Goal: Task Accomplishment & Management: Manage account settings

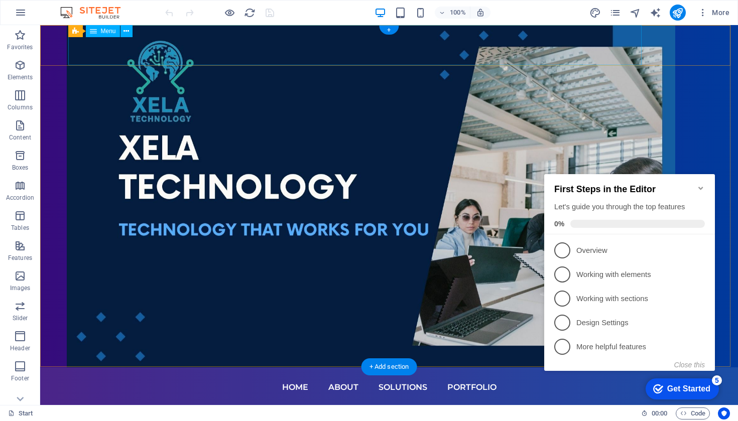
click at [362, 367] on nav "Home About Solutions Portfolio" at bounding box center [389, 387] width 634 height 40
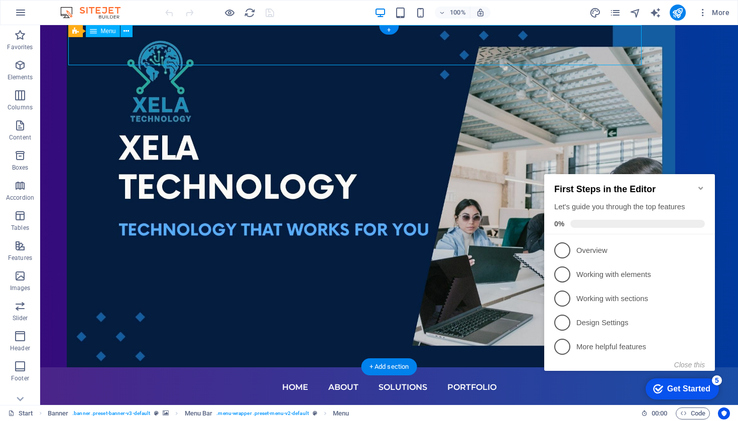
click at [415, 367] on nav "Home About Solutions Portfolio" at bounding box center [389, 387] width 634 height 40
click at [307, 367] on nav "Home About Solutions Portfolio" at bounding box center [389, 387] width 634 height 40
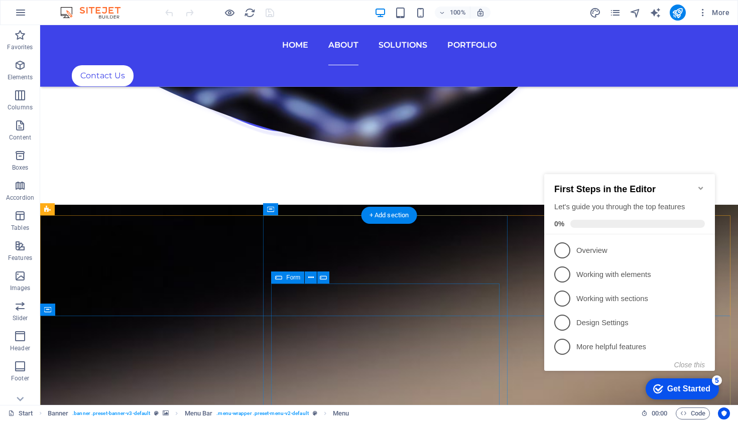
scroll to position [2545, 0]
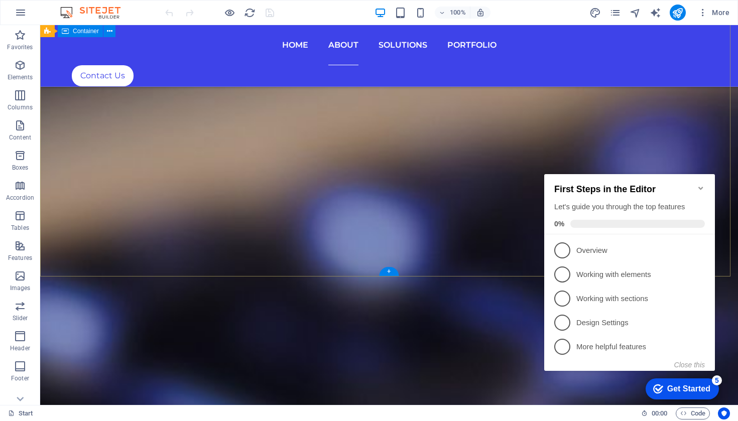
drag, startPoint x: 244, startPoint y: 310, endPoint x: 38, endPoint y: 268, distance: 210.5
drag, startPoint x: 475, startPoint y: 368, endPoint x: 469, endPoint y: 367, distance: 6.1
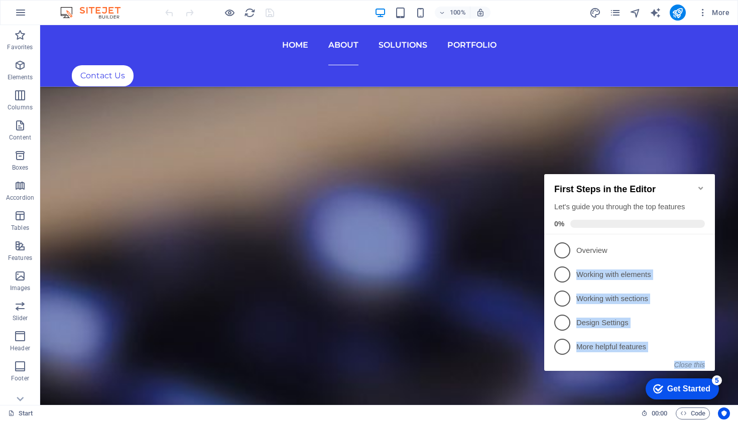
drag, startPoint x: 576, startPoint y: 396, endPoint x: 36, endPoint y: 278, distance: 552.6
click at [540, 278] on html "checkmark Get Started 5 First Steps in the Editor Let's guide you through the t…" at bounding box center [631, 283] width 183 height 242
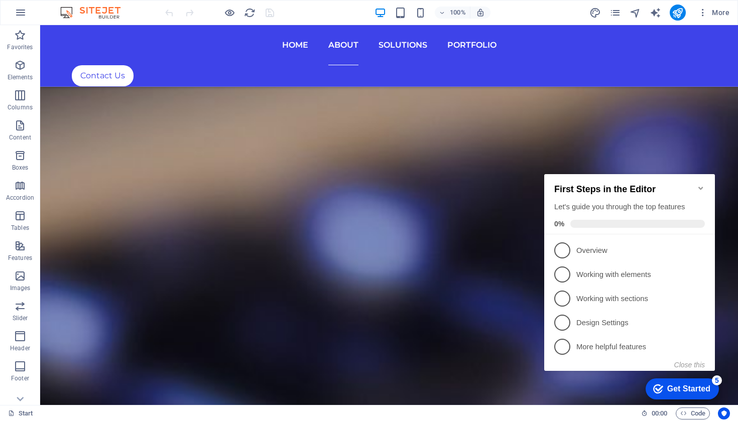
click at [702, 187] on icon "Minimize checklist" at bounding box center [700, 188] width 5 height 3
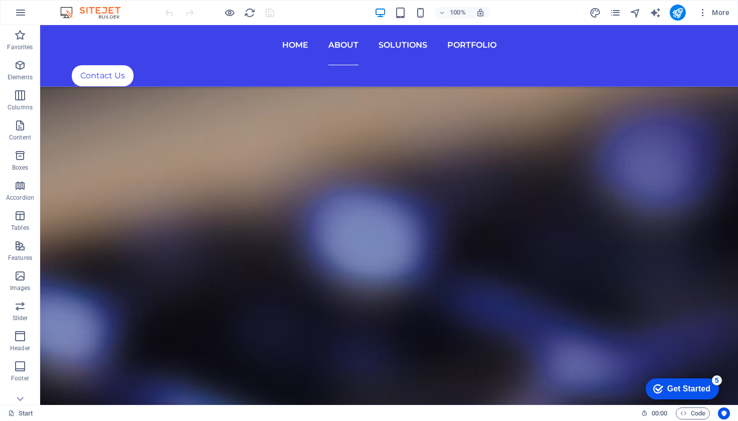
drag, startPoint x: 600, startPoint y: 382, endPoint x: 104, endPoint y: 300, distance: 503.0
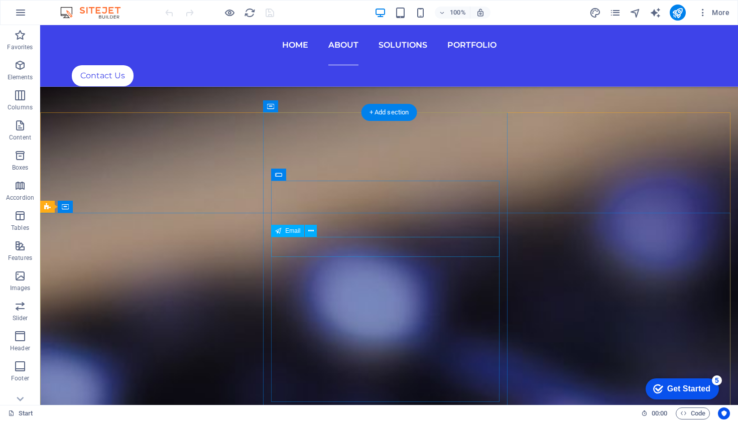
scroll to position [2315, 0]
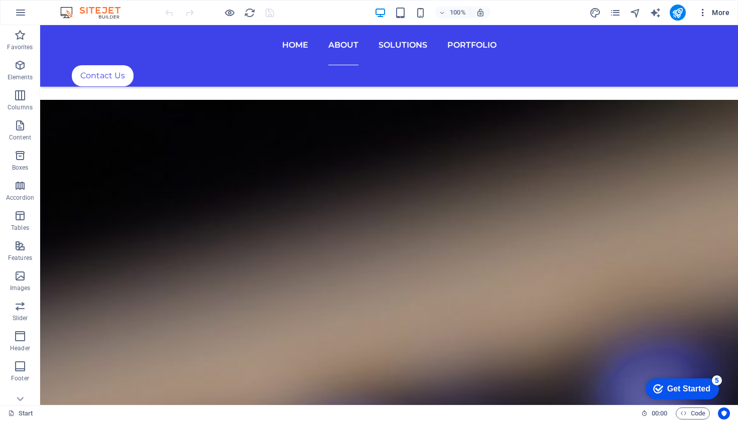
drag, startPoint x: 675, startPoint y: 2, endPoint x: 700, endPoint y: 16, distance: 29.4
click at [700, 16] on icon "button" at bounding box center [702, 13] width 10 height 10
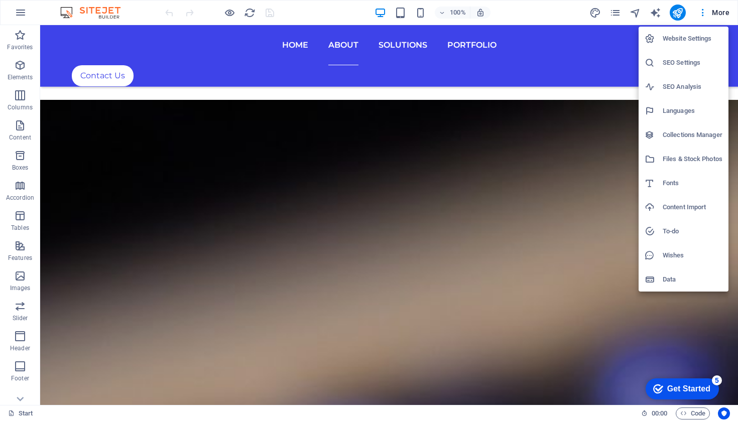
click at [620, 17] on div at bounding box center [369, 210] width 738 height 421
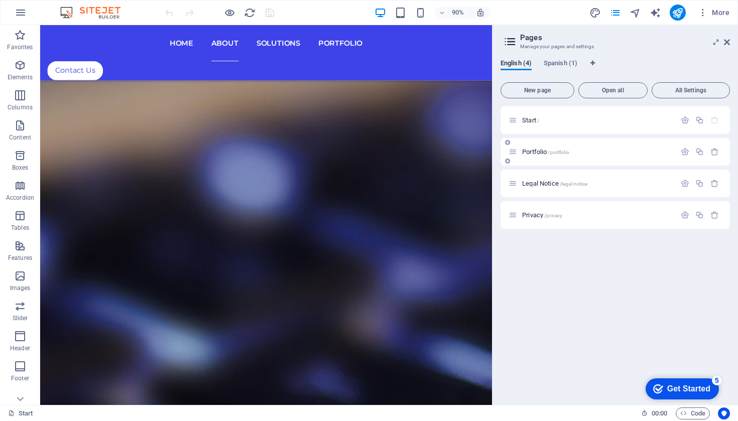
click at [643, 152] on p "Portfolio /portfolio" at bounding box center [597, 152] width 151 height 7
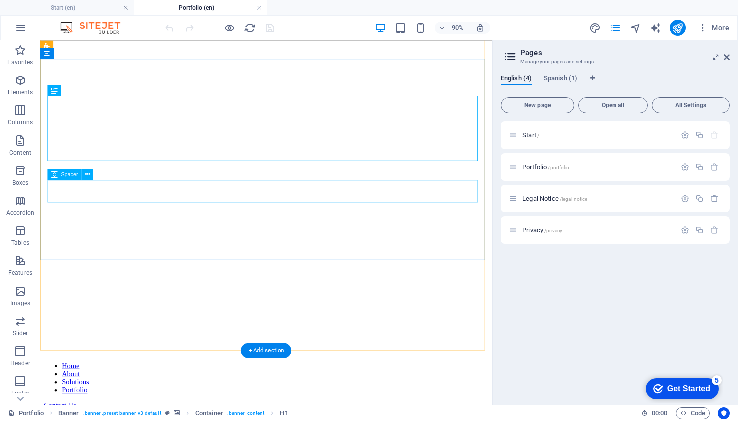
scroll to position [51, 0]
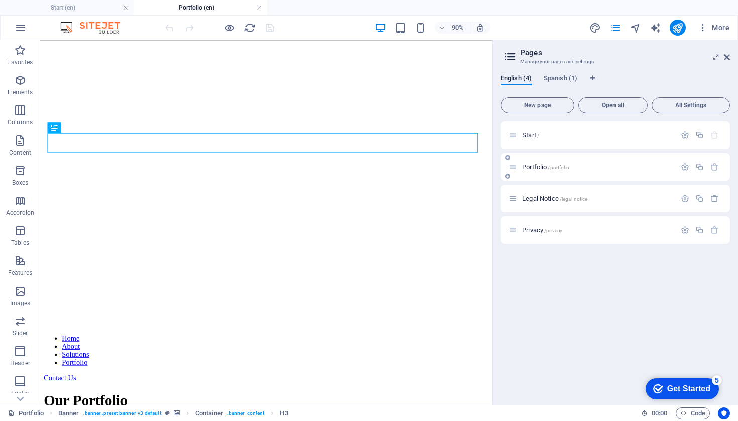
click at [514, 169] on icon at bounding box center [512, 167] width 9 height 9
click at [715, 170] on icon "button" at bounding box center [714, 167] width 9 height 9
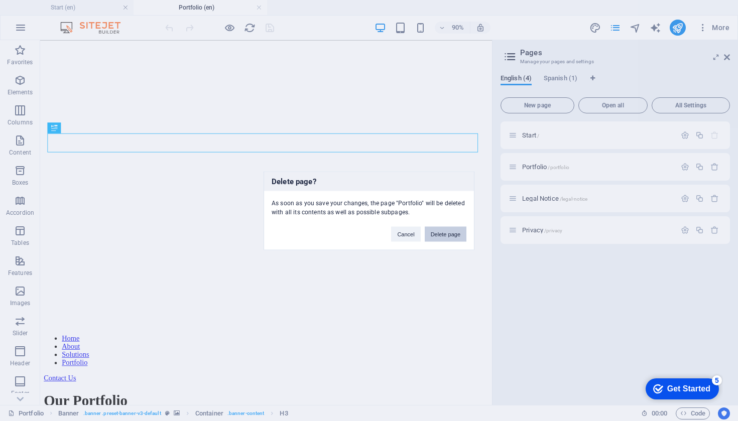
click at [450, 232] on button "Delete page" at bounding box center [445, 233] width 42 height 15
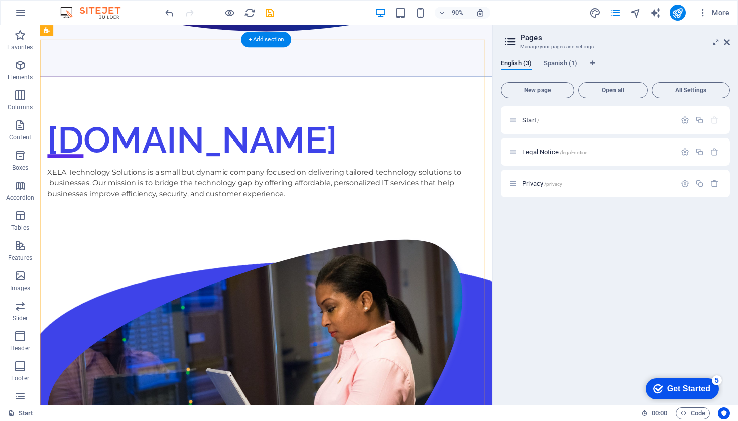
scroll to position [0, 0]
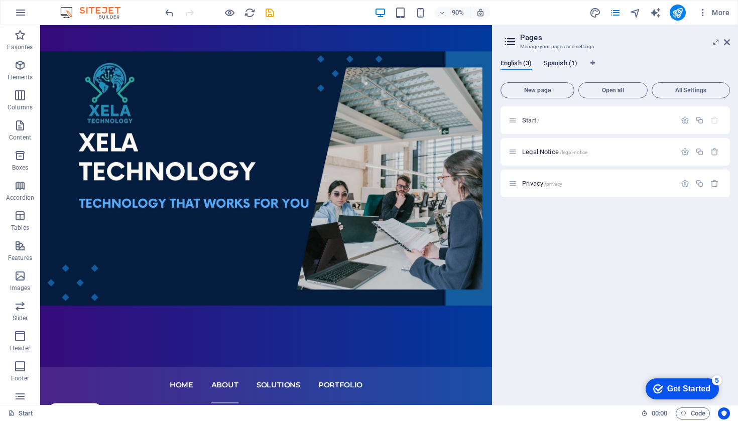
click at [565, 65] on span "Spanish (1)" at bounding box center [560, 64] width 34 height 14
click at [520, 63] on span "English (3)" at bounding box center [515, 64] width 31 height 14
click at [513, 44] on icon at bounding box center [509, 42] width 15 height 14
click at [727, 42] on icon at bounding box center [727, 42] width 6 height 8
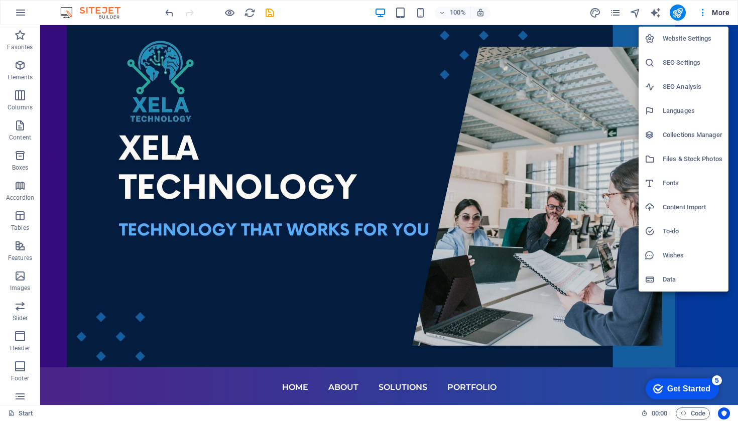
click at [681, 16] on div at bounding box center [369, 210] width 738 height 421
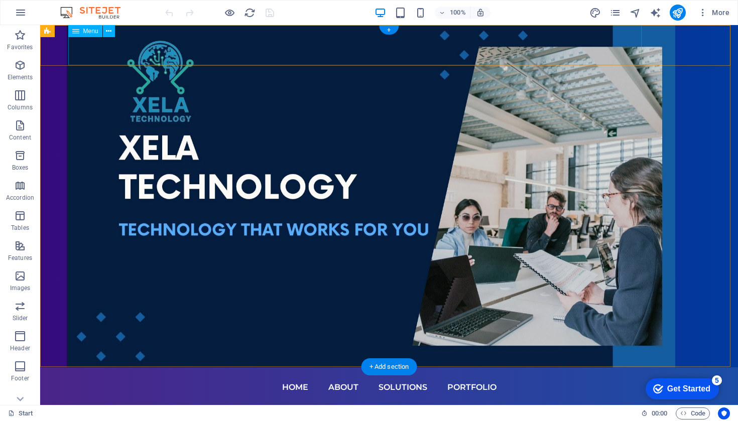
click at [455, 367] on nav "Home About Solutions Portfolio" at bounding box center [389, 387] width 634 height 40
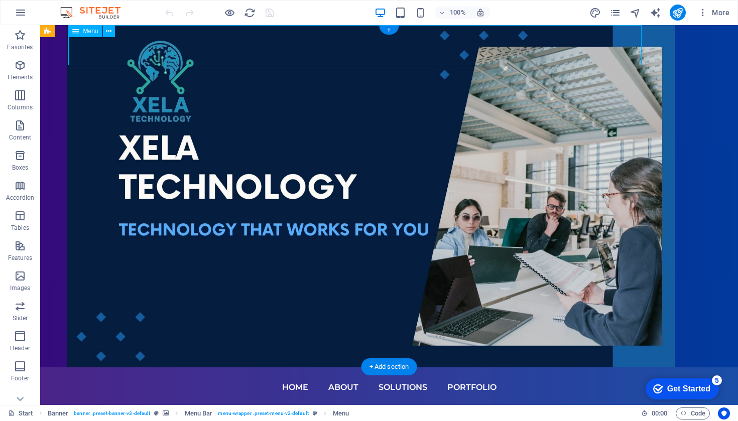
click at [454, 367] on nav "Home About Solutions Portfolio" at bounding box center [389, 387] width 634 height 40
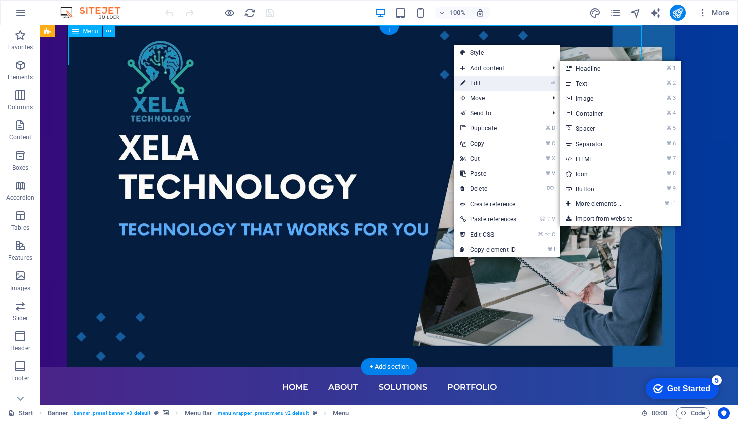
click at [488, 84] on link "⏎ Edit" at bounding box center [488, 83] width 68 height 15
select select
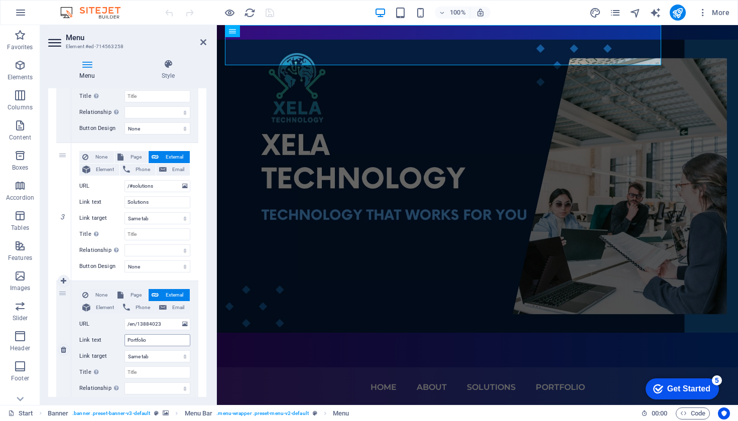
scroll to position [366, 0]
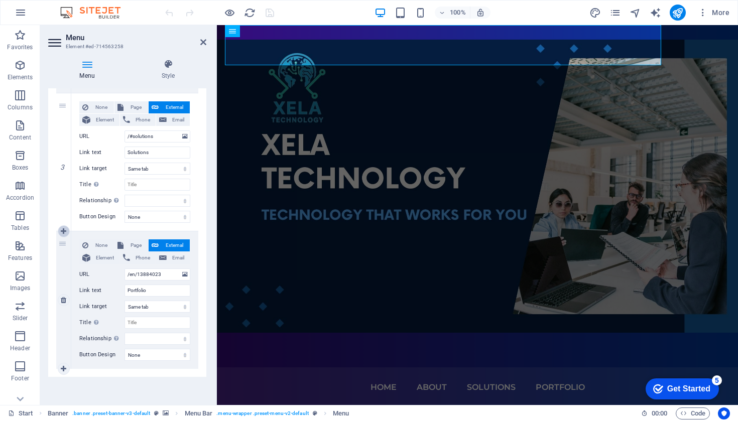
click at [64, 232] on icon at bounding box center [64, 231] width 6 height 7
select select
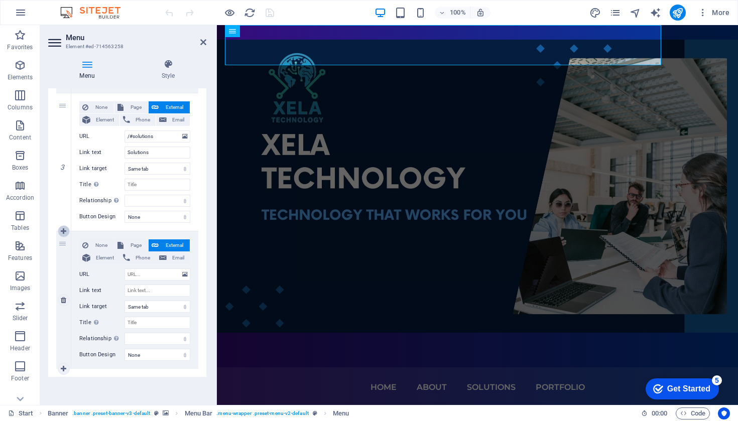
select select
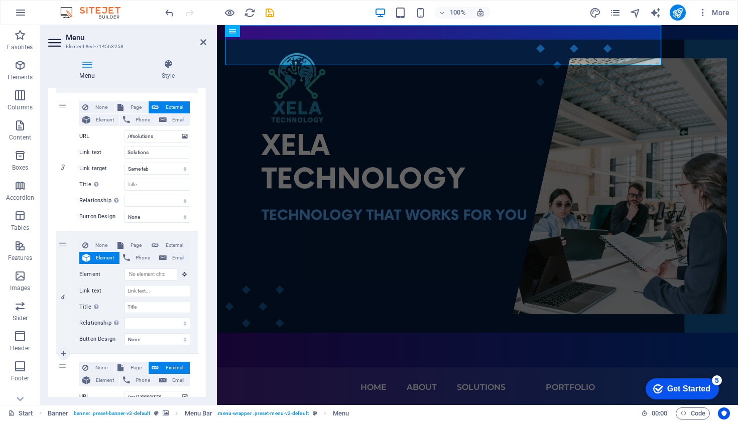
click at [63, 366] on div "5" at bounding box center [63, 422] width 15 height 137
click at [64, 247] on div "4" at bounding box center [63, 292] width 15 height 122
click at [65, 293] on icon at bounding box center [64, 291] width 6 height 7
select select
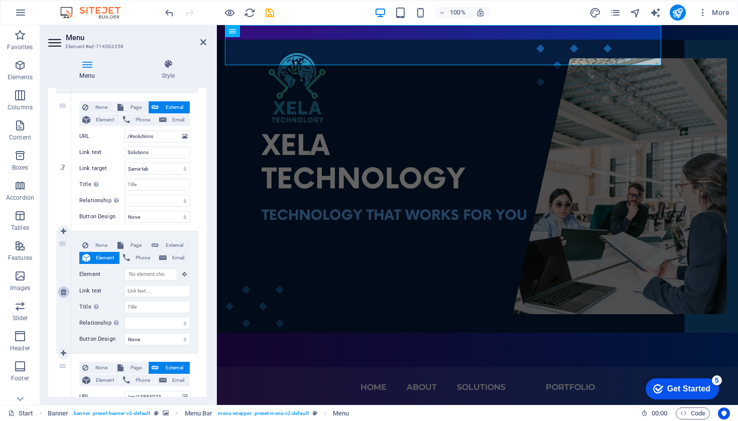
select select
type input "/en/13884023"
type input "Portfolio"
select select
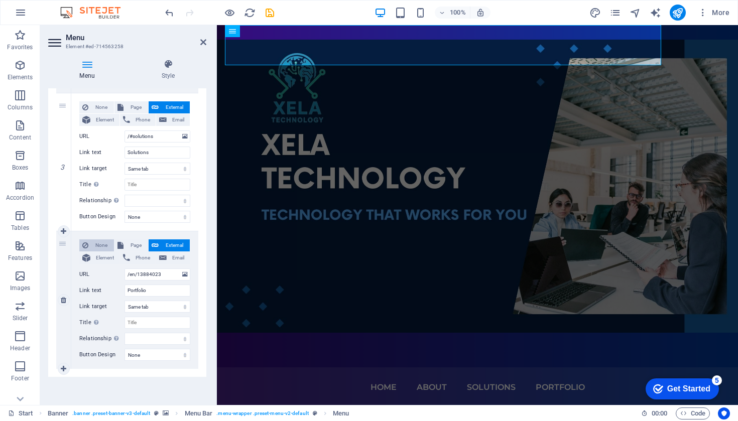
click at [97, 242] on span "None" at bounding box center [101, 245] width 20 height 12
select select
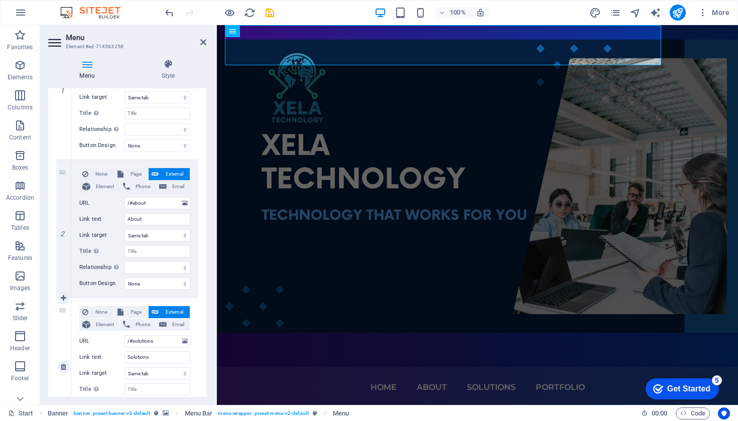
scroll to position [281, 0]
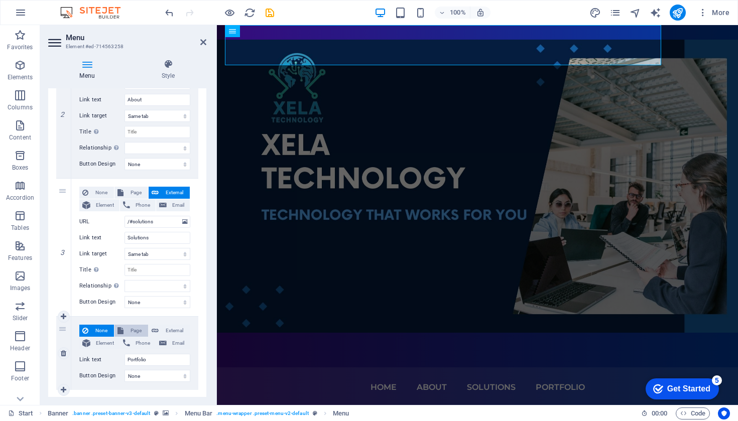
click at [133, 329] on span "Page" at bounding box center [135, 331] width 19 height 12
select select
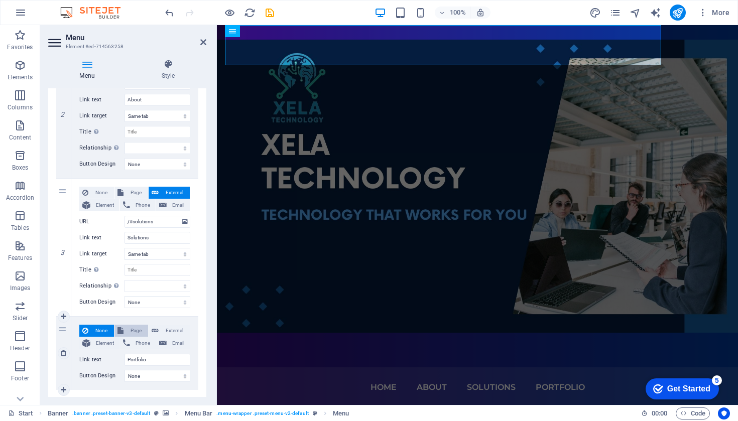
select select
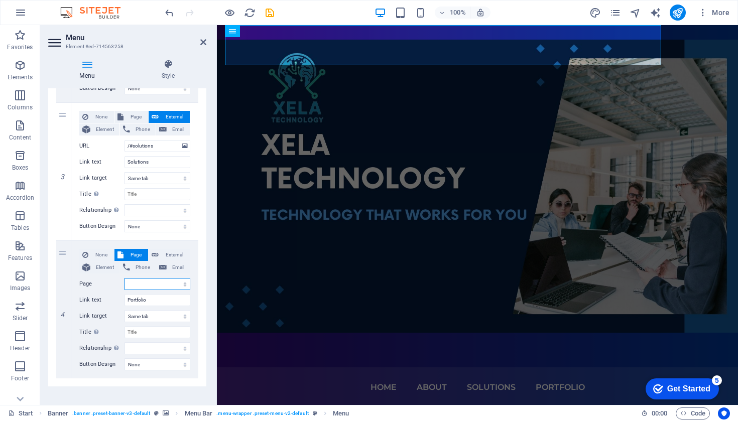
scroll to position [366, 0]
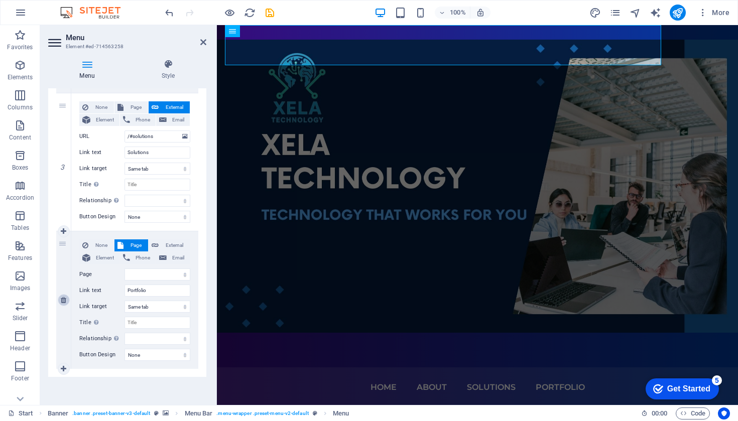
click at [63, 300] on icon at bounding box center [64, 300] width 6 height 7
select select
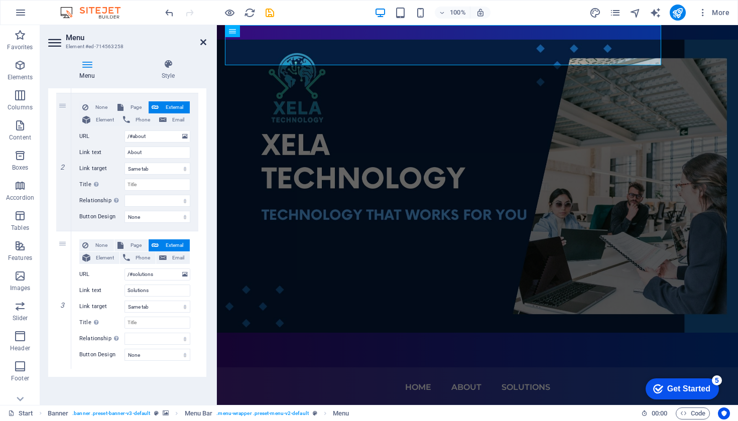
click at [204, 43] on icon at bounding box center [203, 42] width 6 height 8
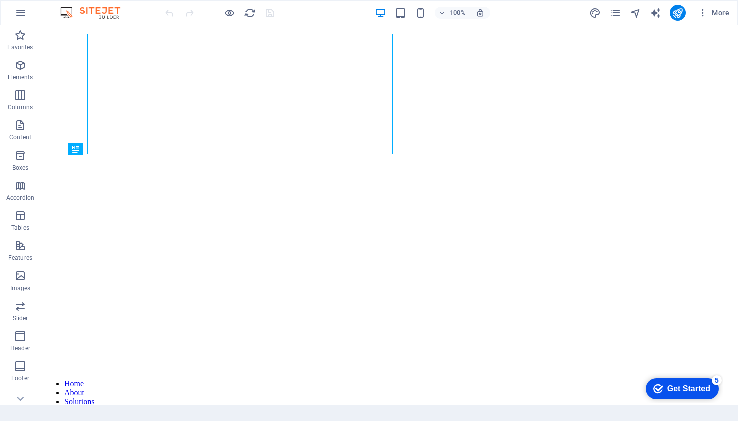
scroll to position [281, 0]
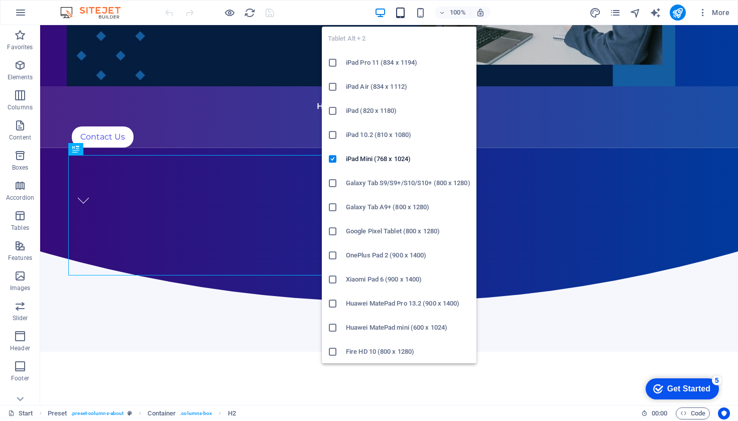
click at [401, 12] on icon "button" at bounding box center [400, 13] width 12 height 12
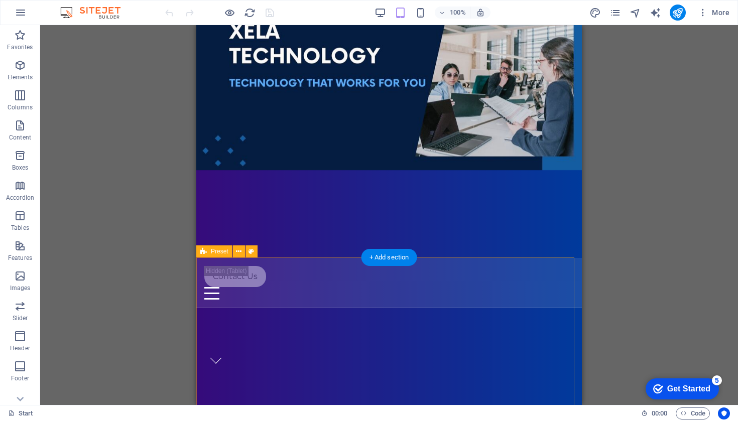
scroll to position [0, 0]
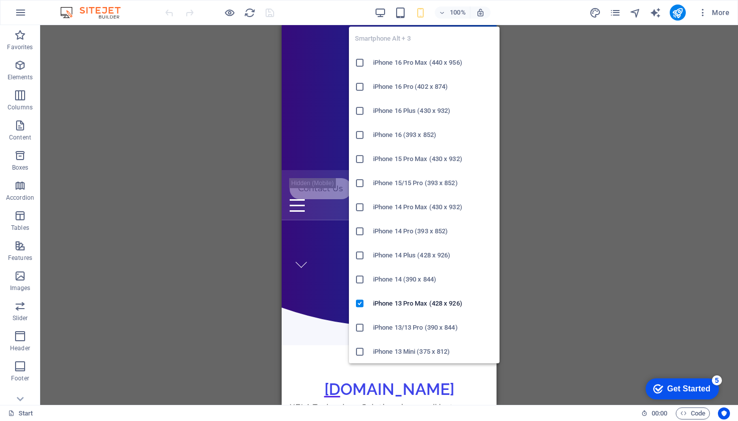
click at [364, 66] on icon at bounding box center [360, 63] width 10 height 10
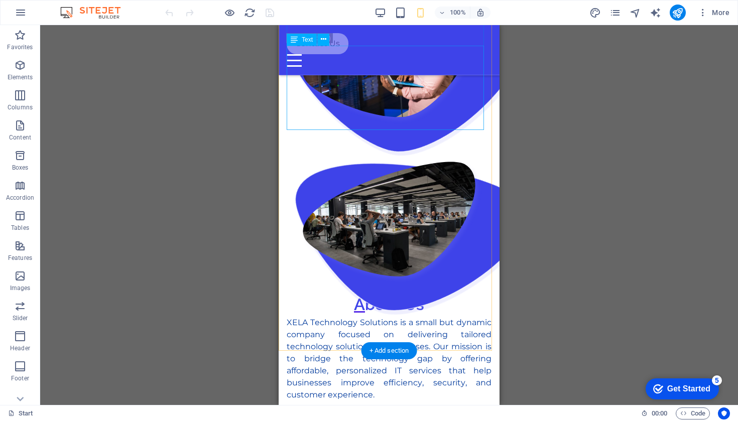
scroll to position [351, 0]
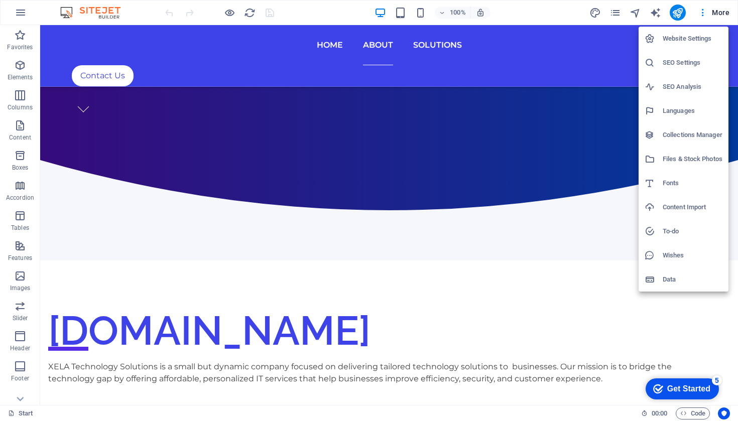
click at [591, 40] on div at bounding box center [369, 210] width 738 height 421
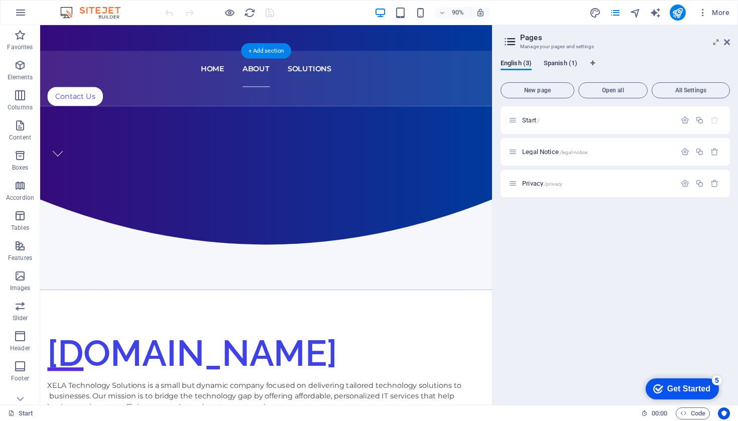
click at [569, 63] on span "Spanish (1)" at bounding box center [560, 64] width 34 height 14
click at [566, 66] on span "Spanish (1)" at bounding box center [560, 64] width 34 height 14
click at [530, 66] on span "English (3)" at bounding box center [515, 64] width 31 height 14
click at [552, 115] on div "Start /" at bounding box center [591, 120] width 167 height 12
click at [528, 120] on span "Start /" at bounding box center [530, 120] width 17 height 8
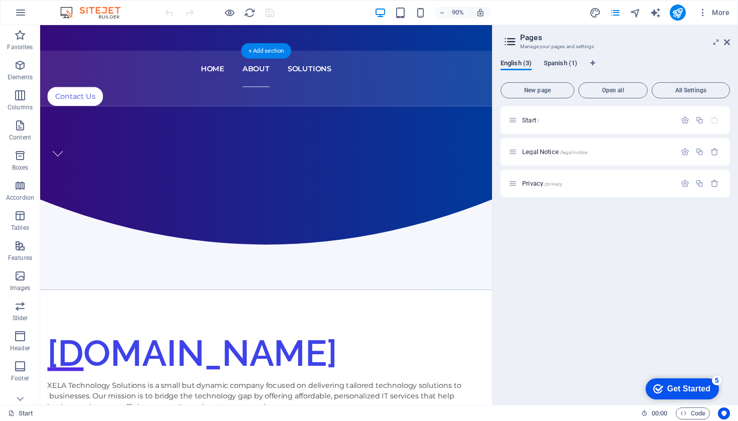
click at [566, 63] on span "Spanish (1)" at bounding box center [560, 64] width 34 height 14
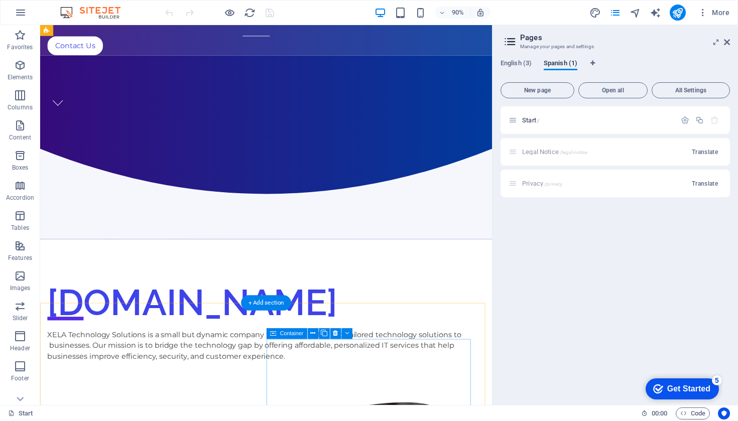
scroll to position [0, 0]
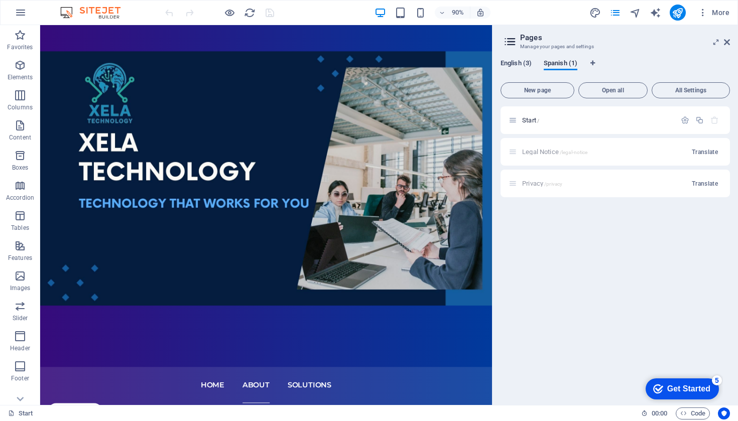
click at [523, 63] on span "English (3)" at bounding box center [515, 64] width 31 height 14
click at [571, 62] on span "Spanish (1)" at bounding box center [560, 64] width 34 height 14
click at [520, 63] on span "English (3)" at bounding box center [515, 64] width 31 height 14
click at [528, 120] on span "Start /" at bounding box center [530, 120] width 17 height 8
click at [531, 149] on span "Legal Notice /legal-notice" at bounding box center [554, 152] width 65 height 8
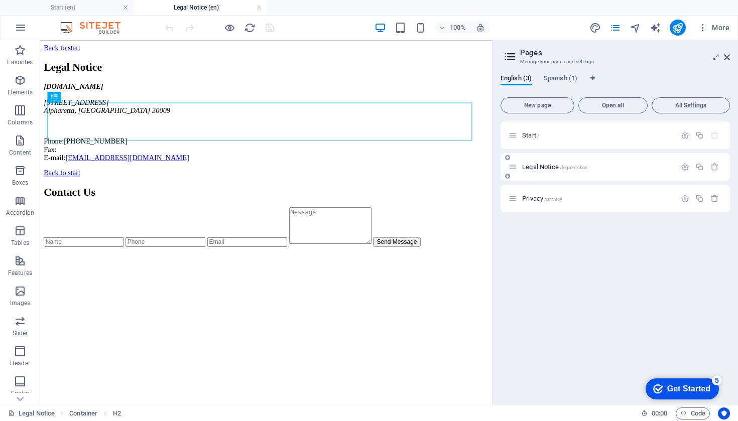
click at [538, 174] on div "Legal Notice /legal-notice" at bounding box center [614, 167] width 229 height 28
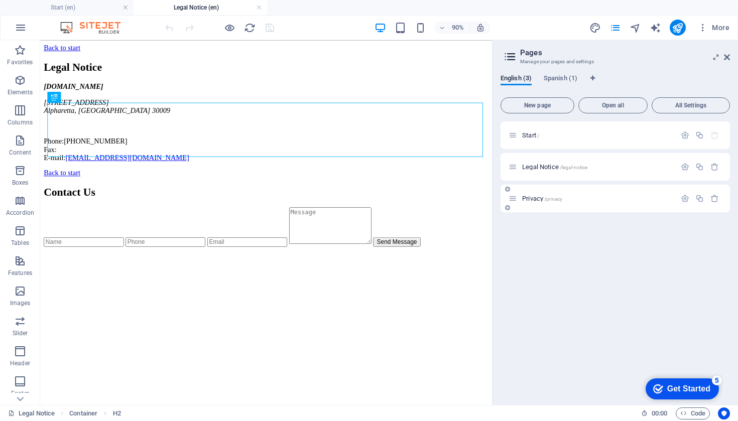
click at [535, 199] on span "Privacy /privacy" at bounding box center [542, 199] width 40 height 8
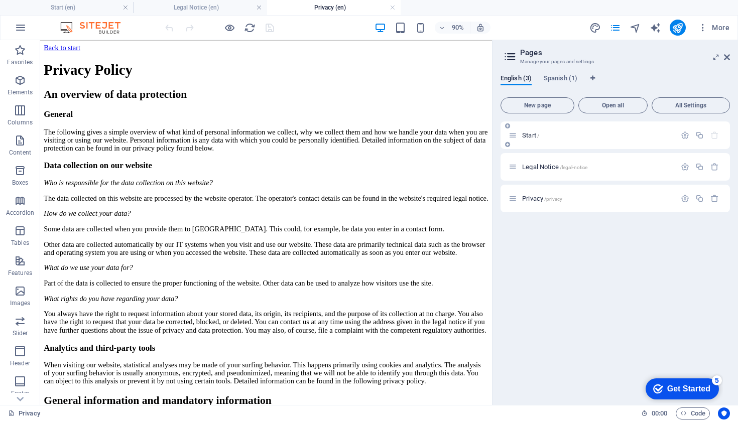
click at [532, 136] on span "Start /" at bounding box center [530, 135] width 17 height 8
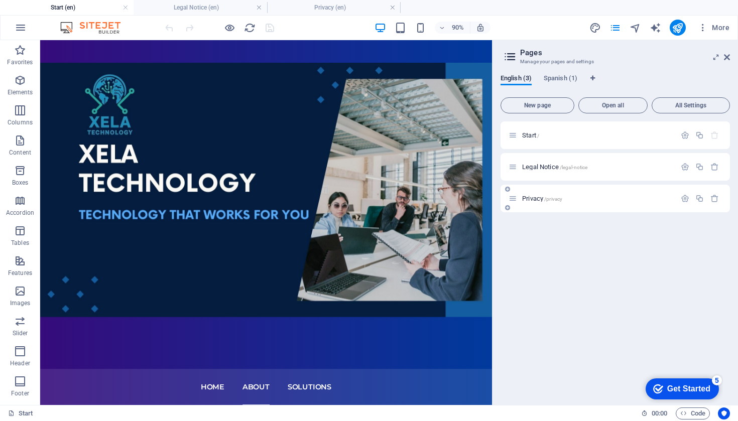
click at [539, 197] on span "Privacy /privacy" at bounding box center [542, 199] width 40 height 8
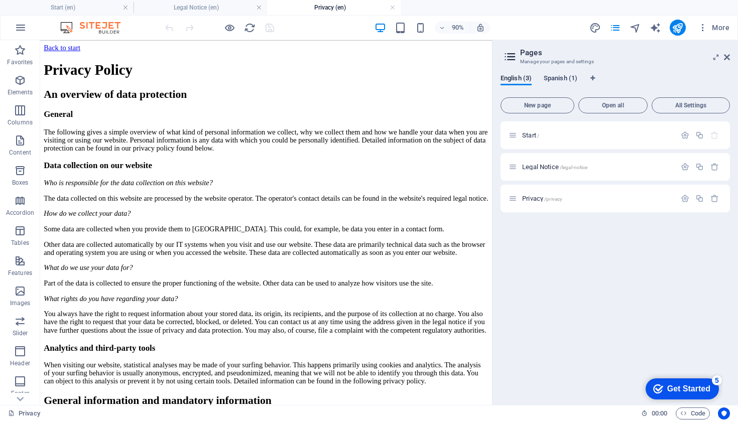
click at [568, 81] on span "Spanish (1)" at bounding box center [560, 79] width 34 height 14
click at [532, 134] on span "Start /" at bounding box center [530, 135] width 17 height 8
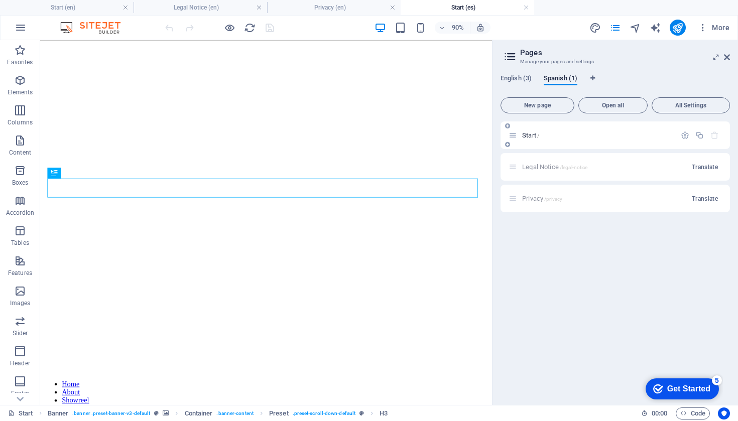
click at [534, 133] on span "Start /" at bounding box center [530, 135] width 17 height 8
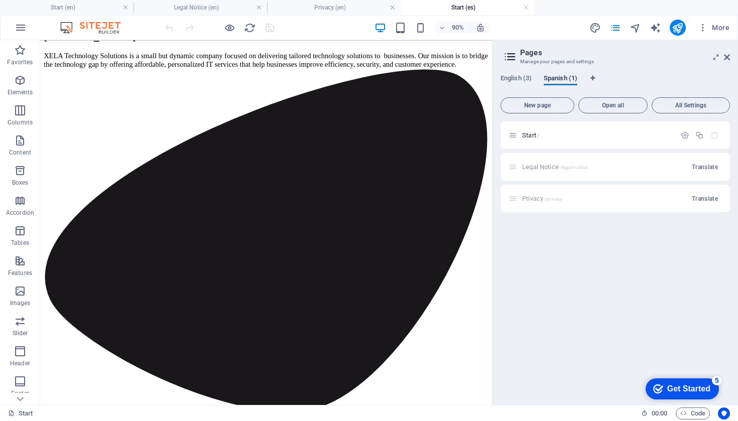
scroll to position [90, 0]
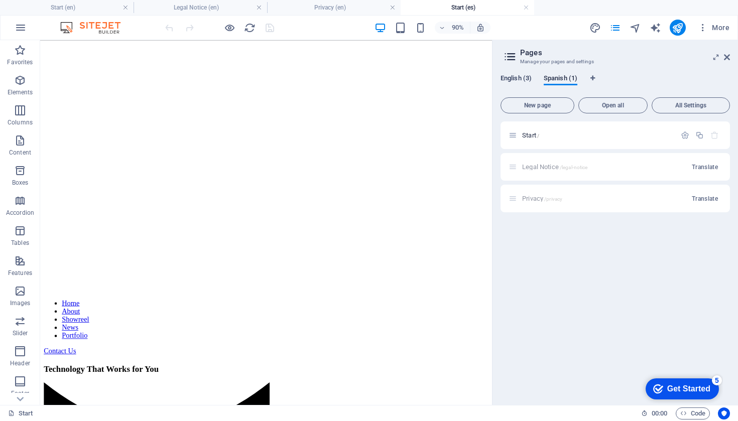
click at [513, 82] on span "English (3)" at bounding box center [515, 79] width 31 height 14
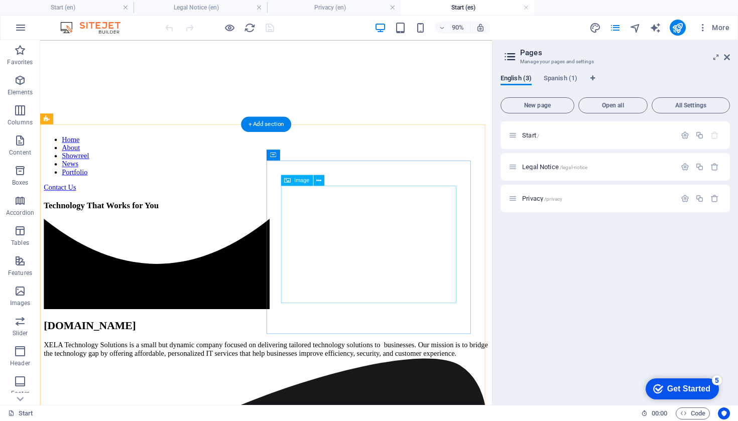
scroll to position [0, 0]
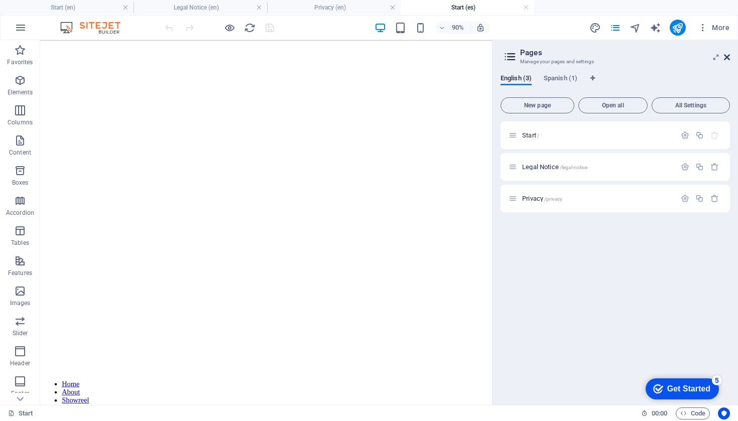
drag, startPoint x: 727, startPoint y: 56, endPoint x: 687, endPoint y: 16, distance: 56.4
click at [727, 56] on icon at bounding box center [727, 57] width 6 height 8
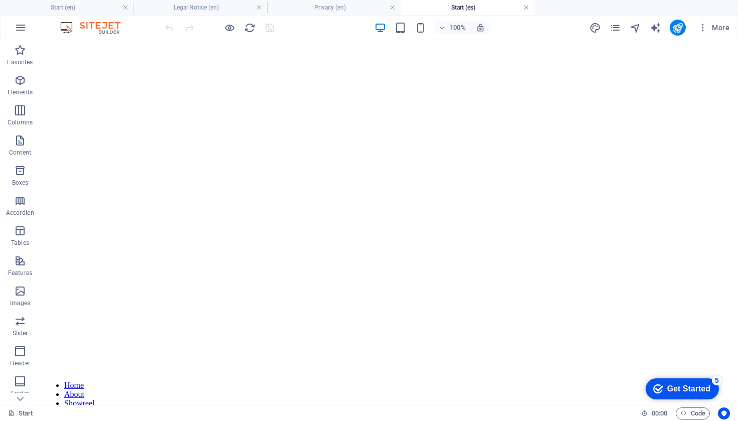
click at [528, 8] on link at bounding box center [526, 8] width 6 height 10
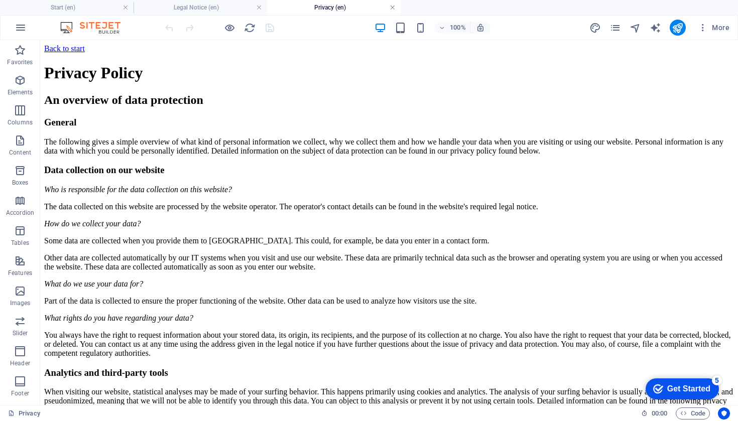
click at [393, 7] on link at bounding box center [392, 8] width 6 height 10
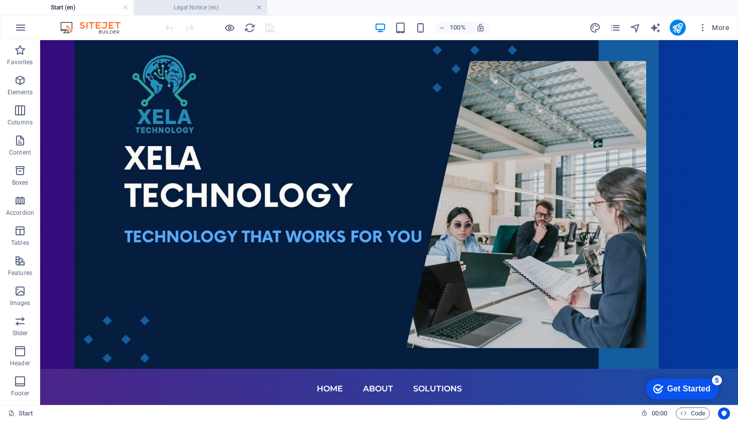
click at [261, 8] on link at bounding box center [259, 8] width 6 height 10
